Goal: Transaction & Acquisition: Book appointment/travel/reservation

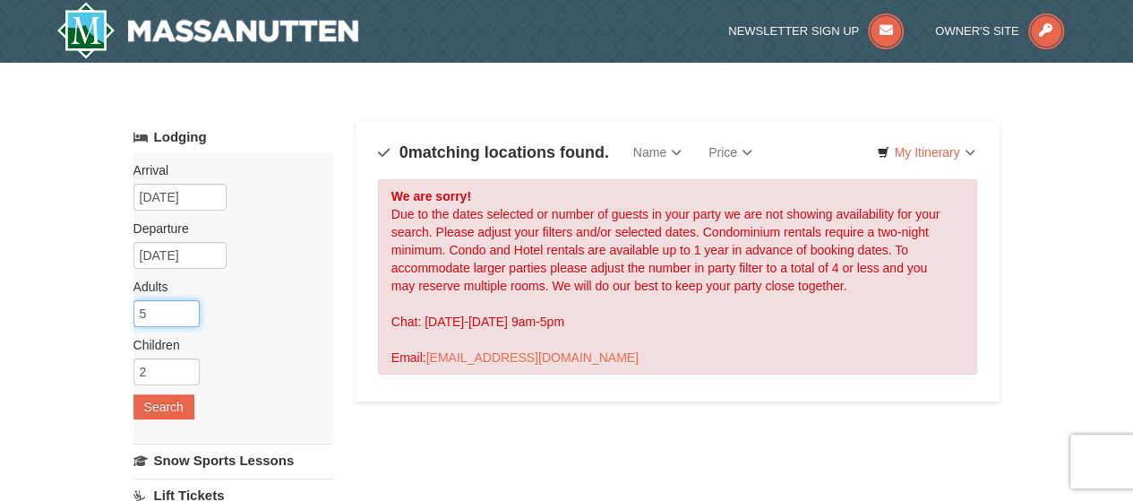
drag, startPoint x: 161, startPoint y: 311, endPoint x: 116, endPoint y: 316, distance: 46.0
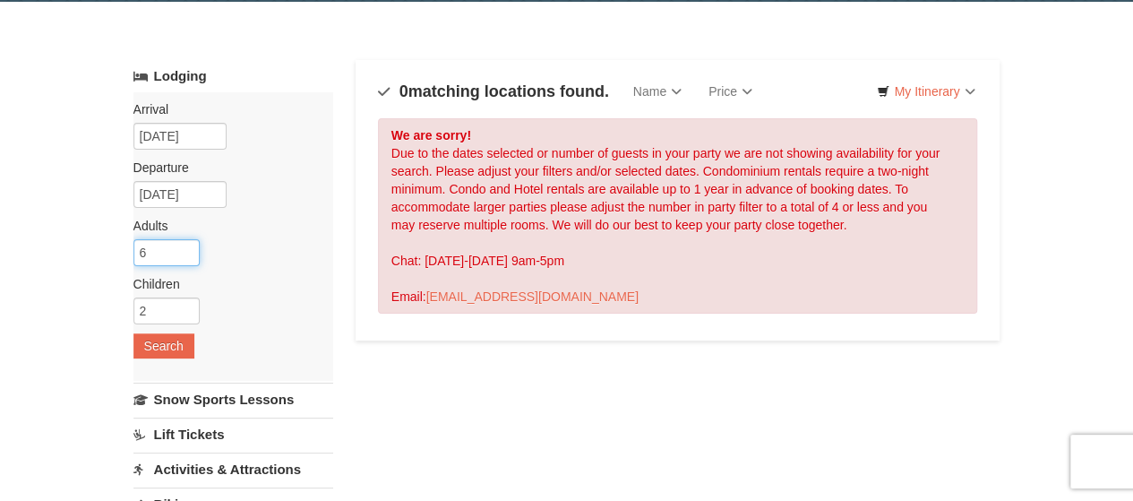
scroll to position [90, 0]
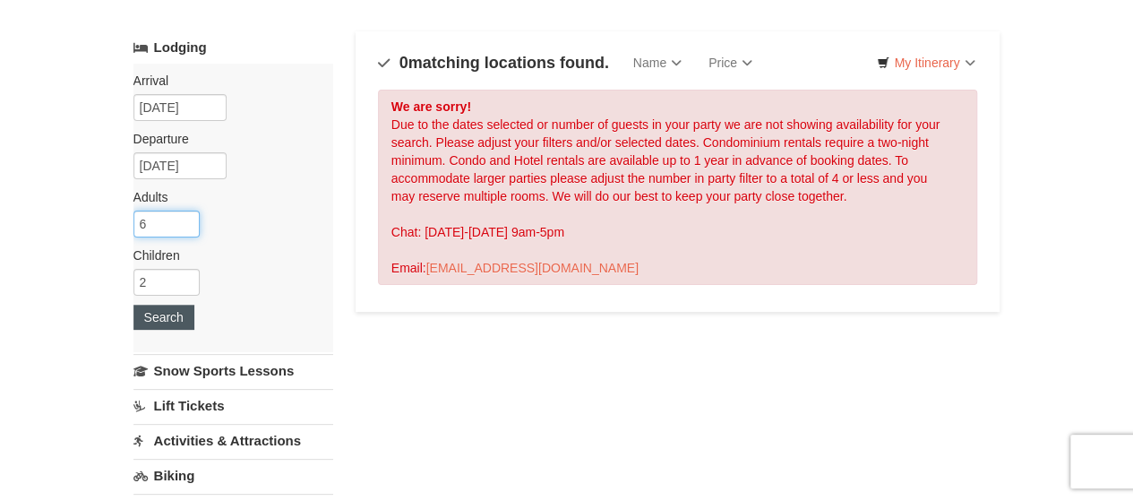
type input "6"
click at [163, 323] on button "Search" at bounding box center [163, 317] width 61 height 25
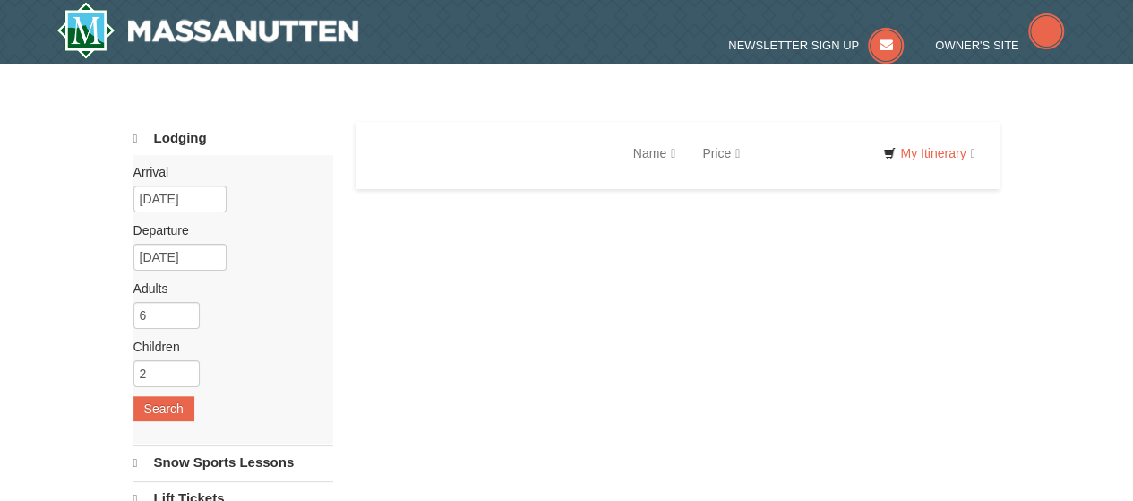
select select "9"
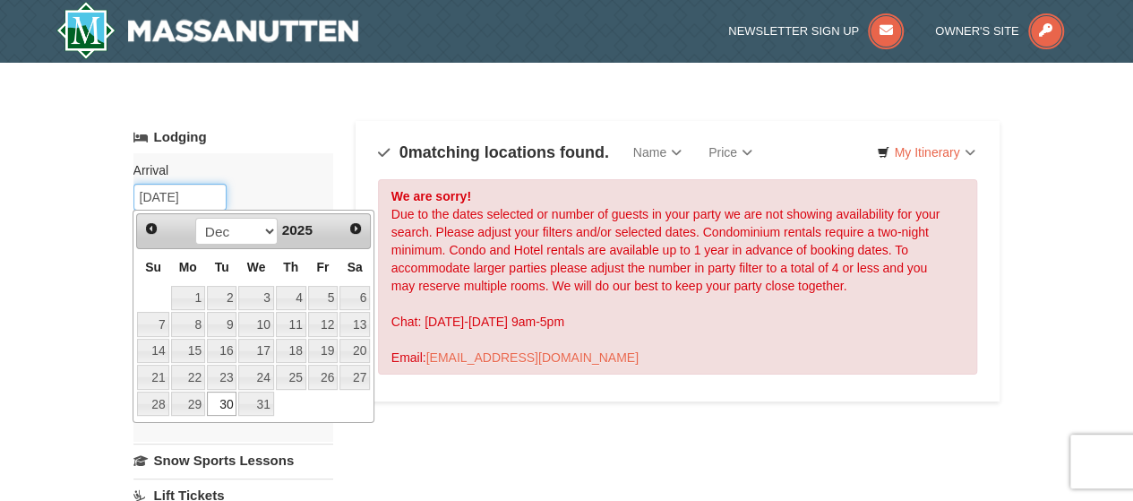
drag, startPoint x: 202, startPoint y: 198, endPoint x: 102, endPoint y: 207, distance: 100.7
